Goal: Information Seeking & Learning: Learn about a topic

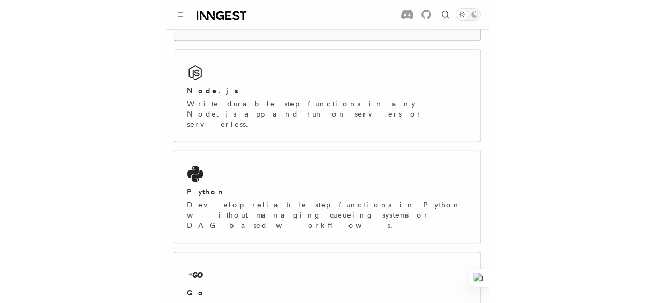
scroll to position [278, 0]
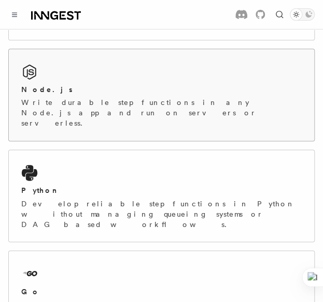
click at [35, 70] on div "Node.js Write durable step functions in any Node.js app and run on servers or s…" at bounding box center [161, 95] width 305 height 92
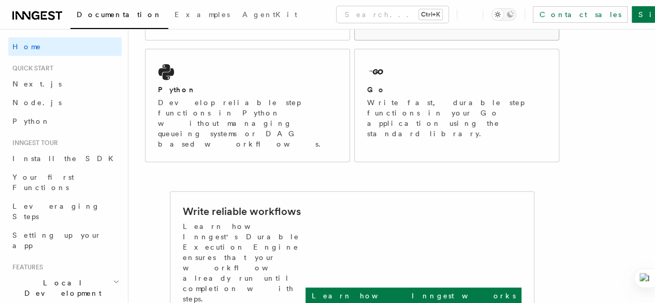
scroll to position [293, 0]
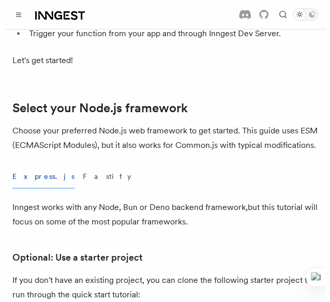
scroll to position [212, 0]
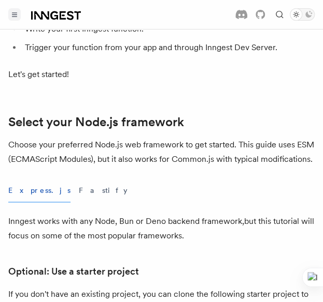
click at [18, 17] on button "Toggle navigation" at bounding box center [14, 14] width 12 height 12
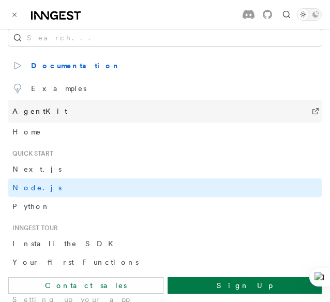
scroll to position [14, 0]
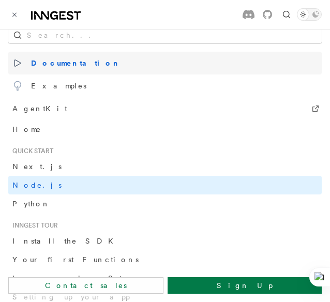
click at [81, 64] on span "Documentation" at bounding box center [66, 63] width 108 height 14
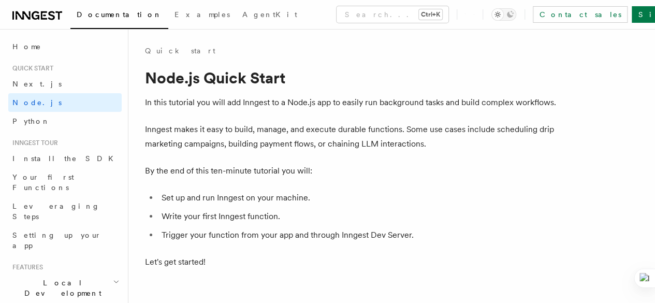
scroll to position [212, 0]
